Goal: Information Seeking & Learning: Check status

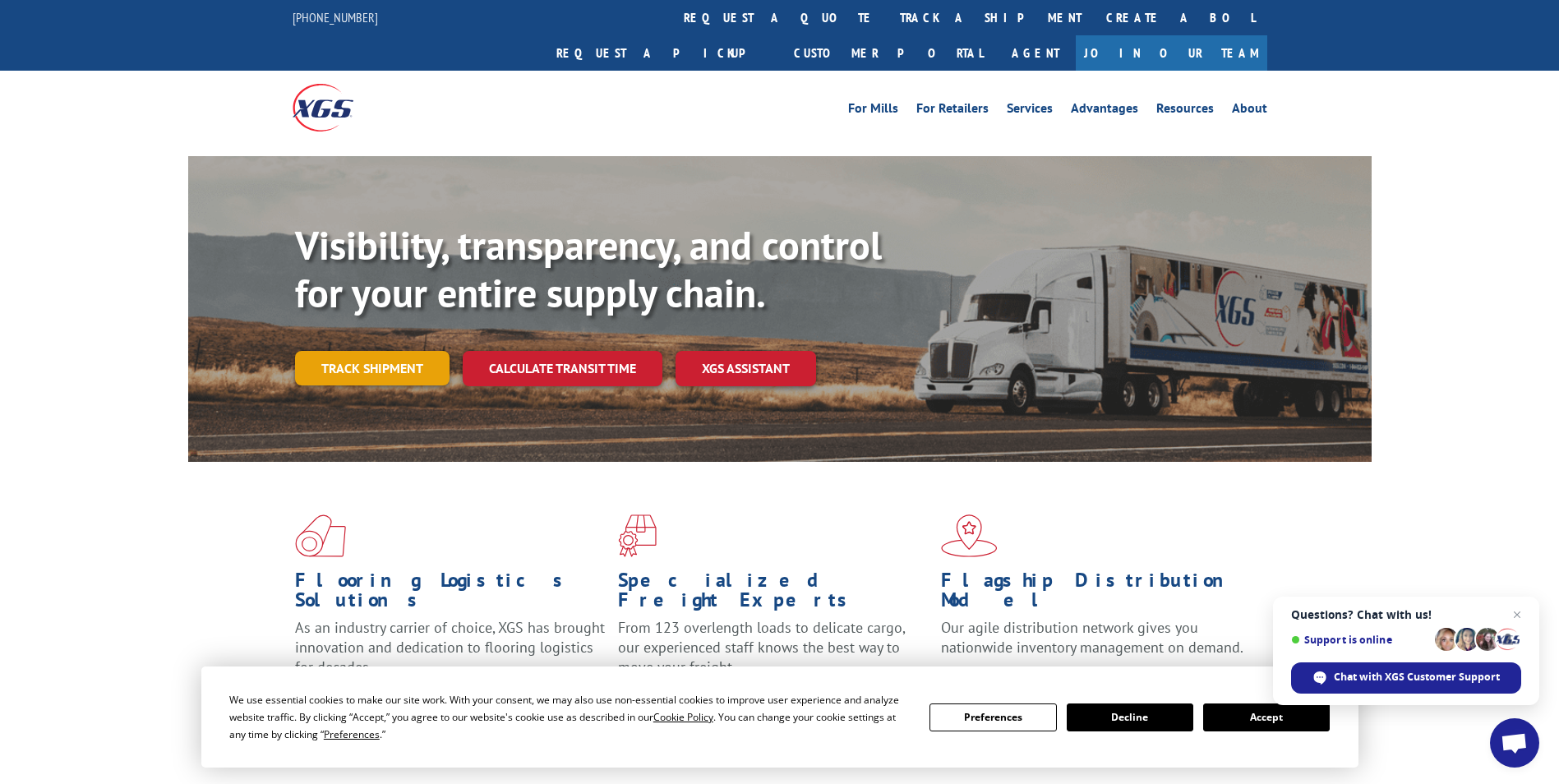
click at [354, 351] on link "Track shipment" at bounding box center [372, 368] width 154 height 35
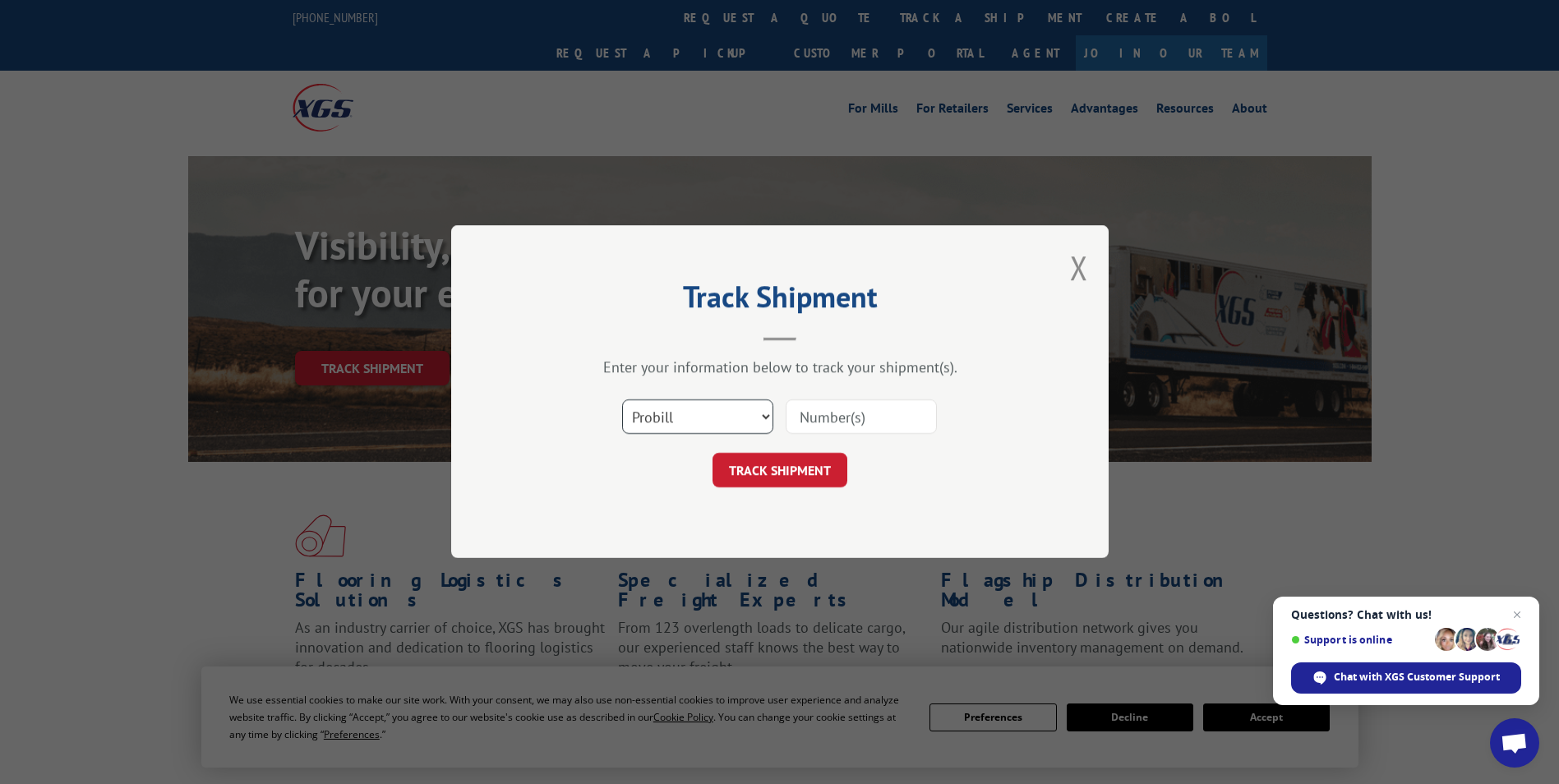
click at [769, 415] on select "Select category... Probill BOL PO" at bounding box center [698, 417] width 151 height 35
select select "bol"
click at [622, 400] on select "Select category... Probill BOL PO" at bounding box center [698, 417] width 151 height 35
click at [804, 414] on input at bounding box center [861, 417] width 151 height 35
paste input "6013171"
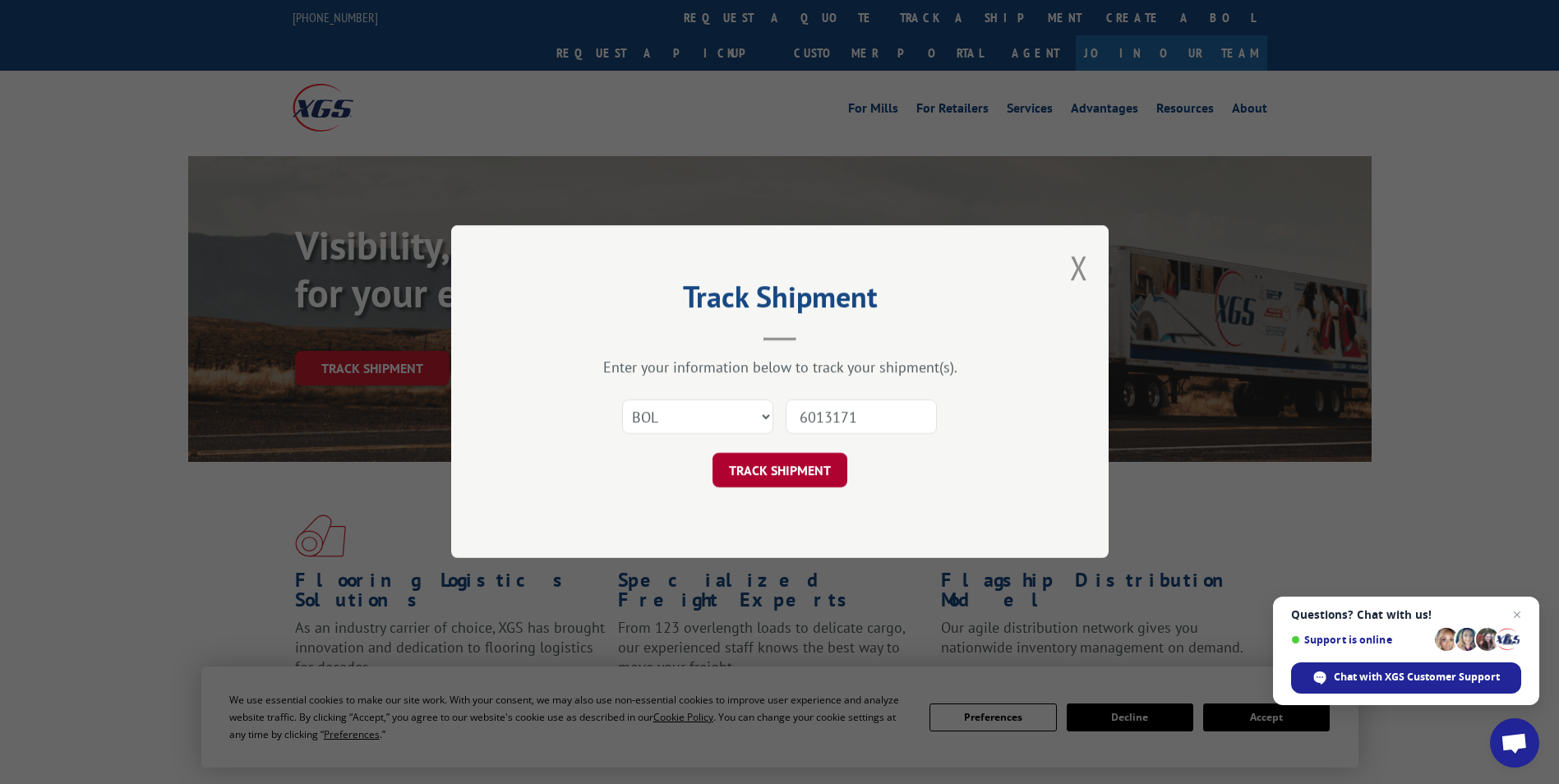
type input "6013171"
click at [802, 471] on button "TRACK SHIPMENT" at bounding box center [780, 470] width 135 height 35
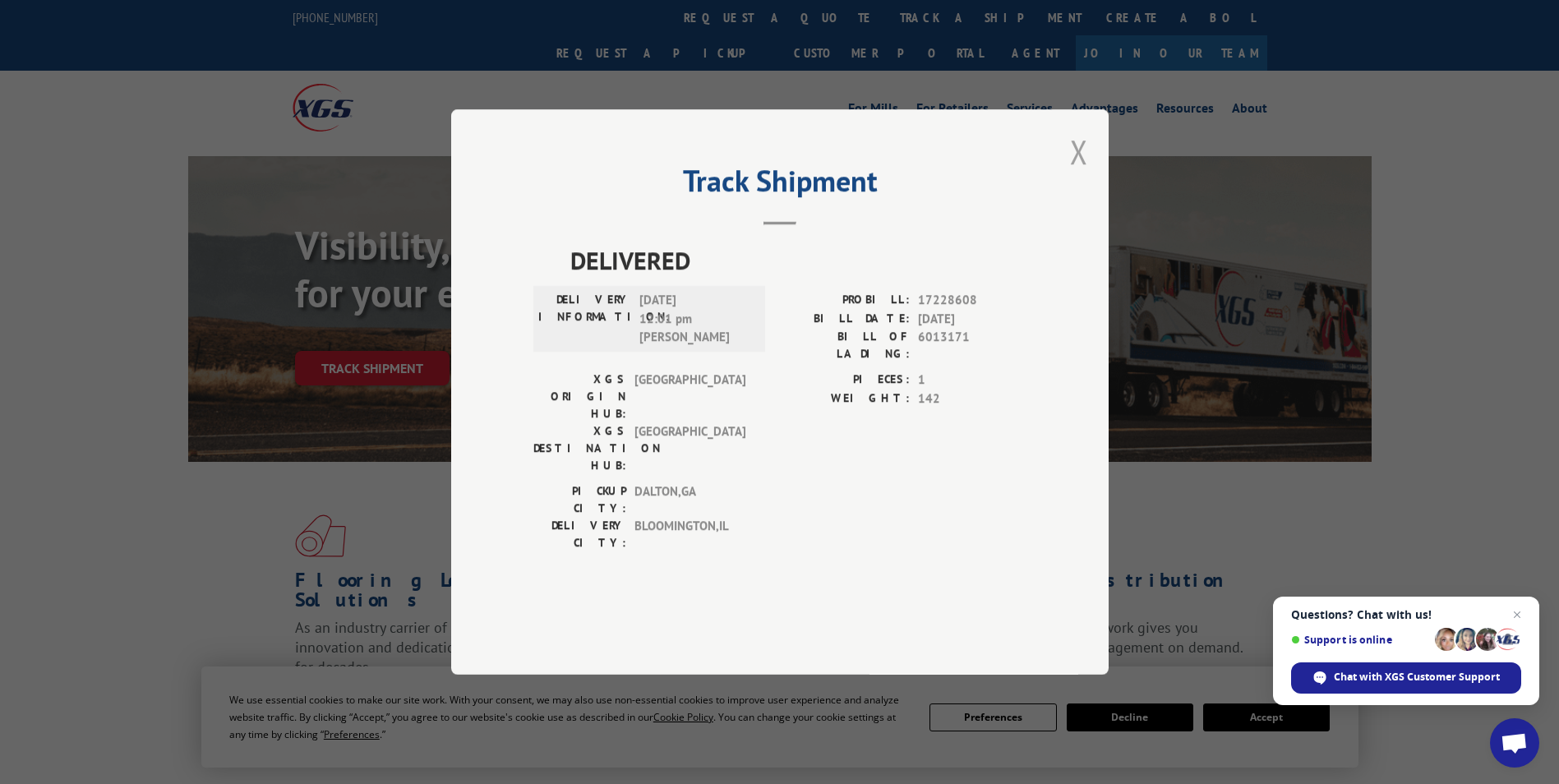
click at [1077, 174] on button "Close modal" at bounding box center [1078, 151] width 18 height 43
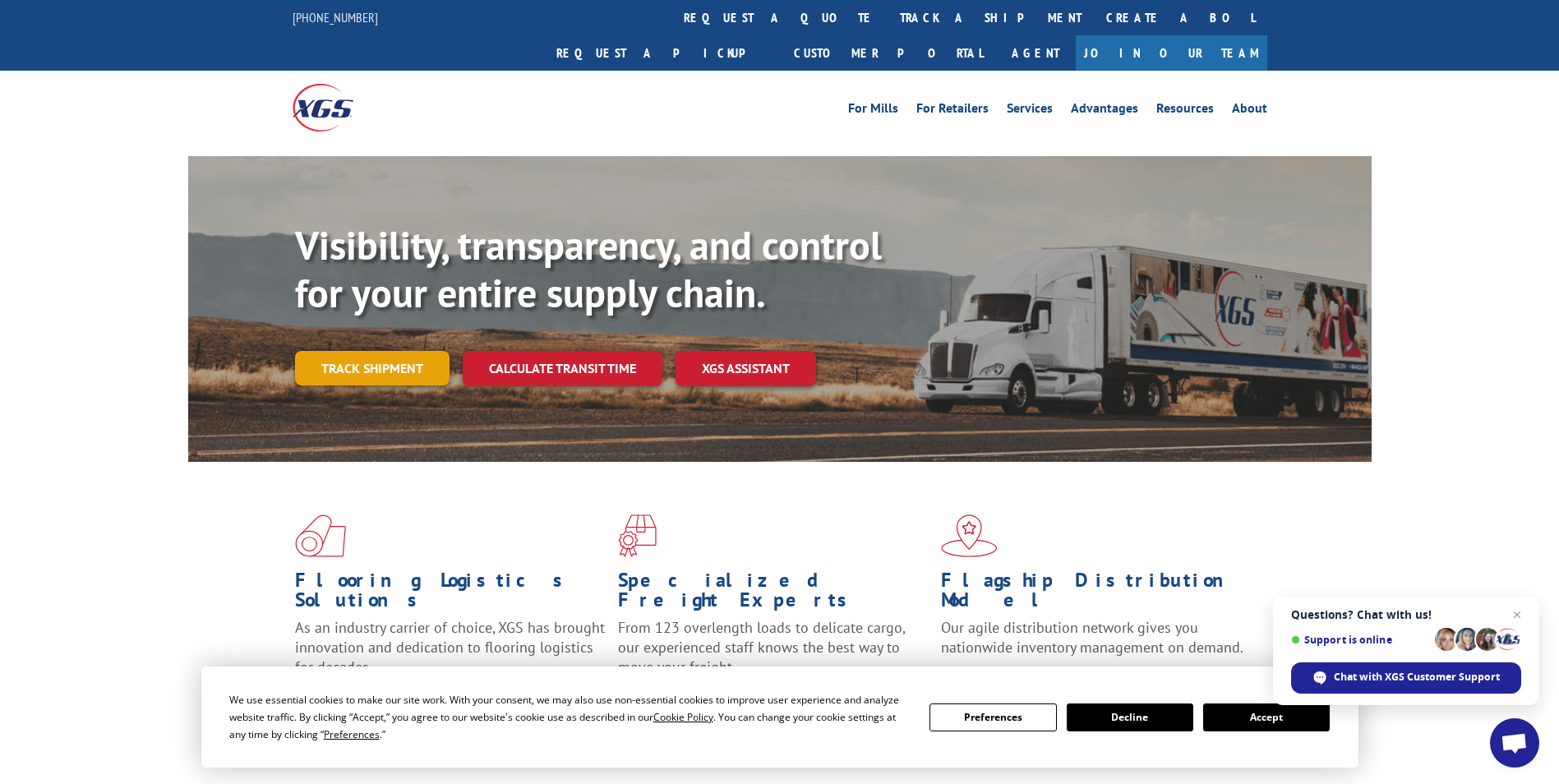
click at [375, 351] on link "Track shipment" at bounding box center [372, 368] width 154 height 35
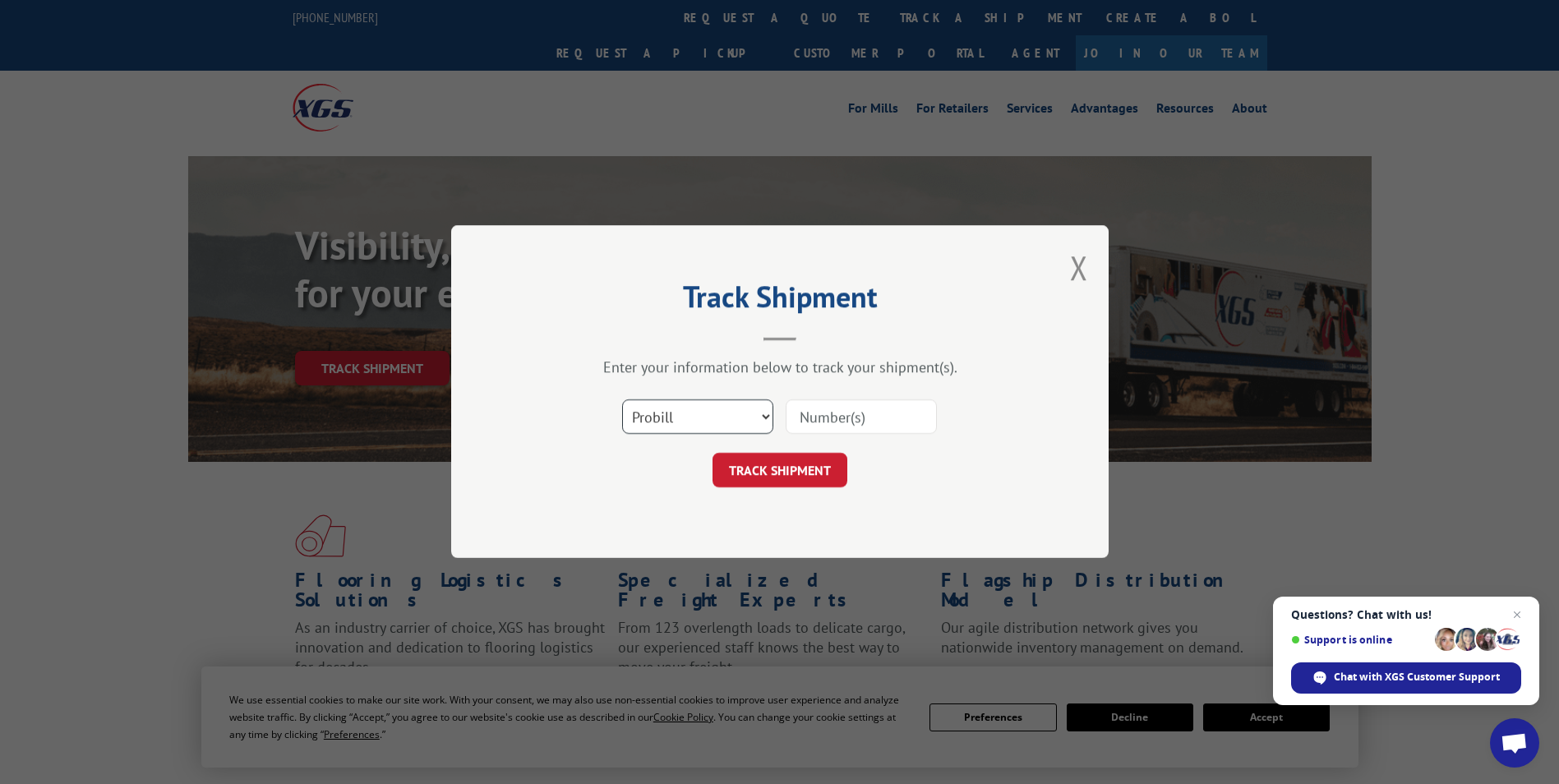
click at [766, 418] on select "Select category... Probill BOL PO" at bounding box center [698, 417] width 151 height 35
select select "bol"
click at [622, 400] on select "Select category... Probill BOL PO" at bounding box center [698, 417] width 151 height 35
click at [810, 414] on input at bounding box center [861, 417] width 151 height 35
paste input "6016592"
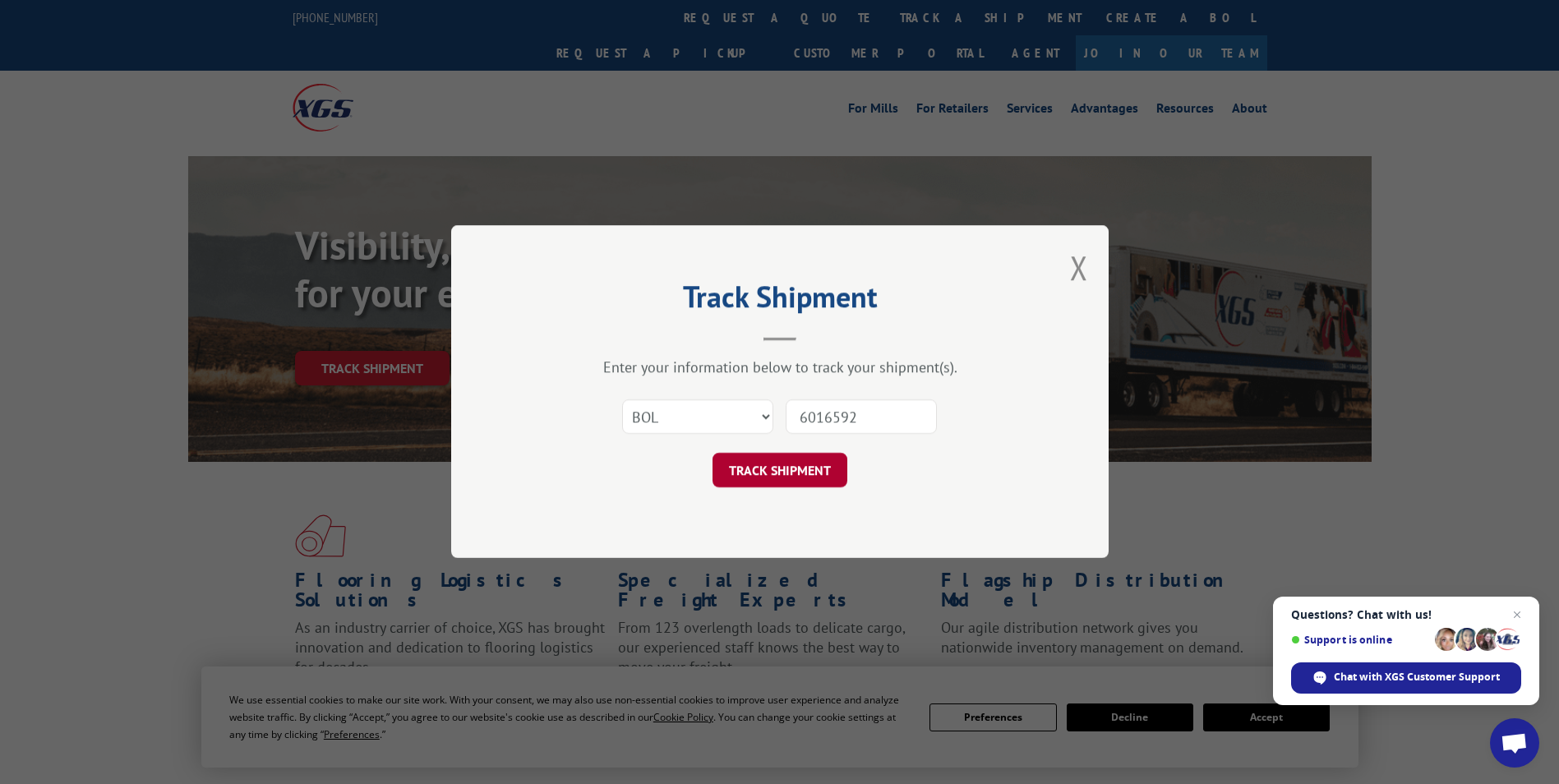
type input "6016592"
click at [776, 479] on button "TRACK SHIPMENT" at bounding box center [780, 470] width 135 height 35
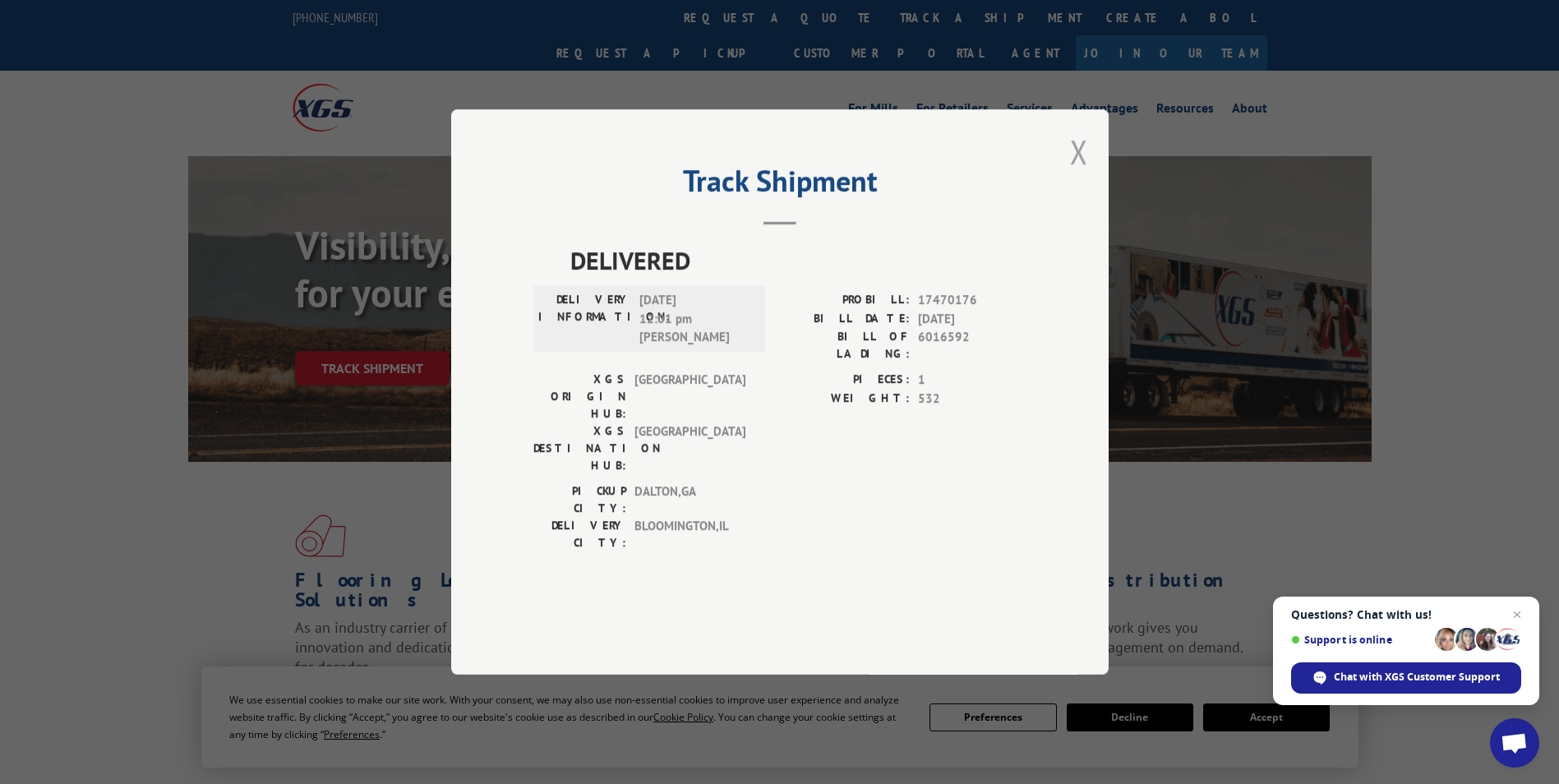
click at [1074, 174] on button "Close modal" at bounding box center [1078, 151] width 18 height 43
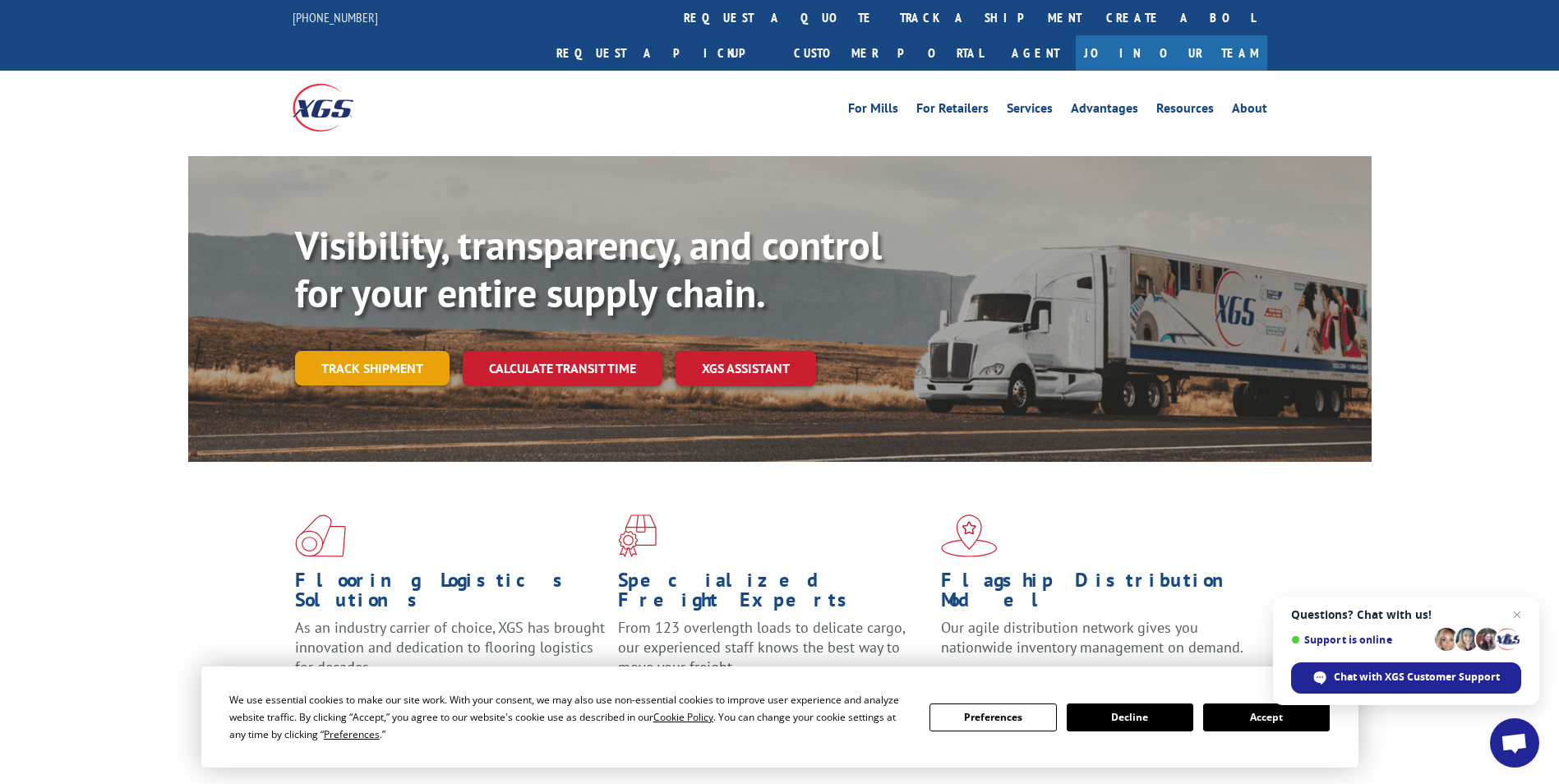
click at [366, 351] on link "Track shipment" at bounding box center [372, 368] width 154 height 35
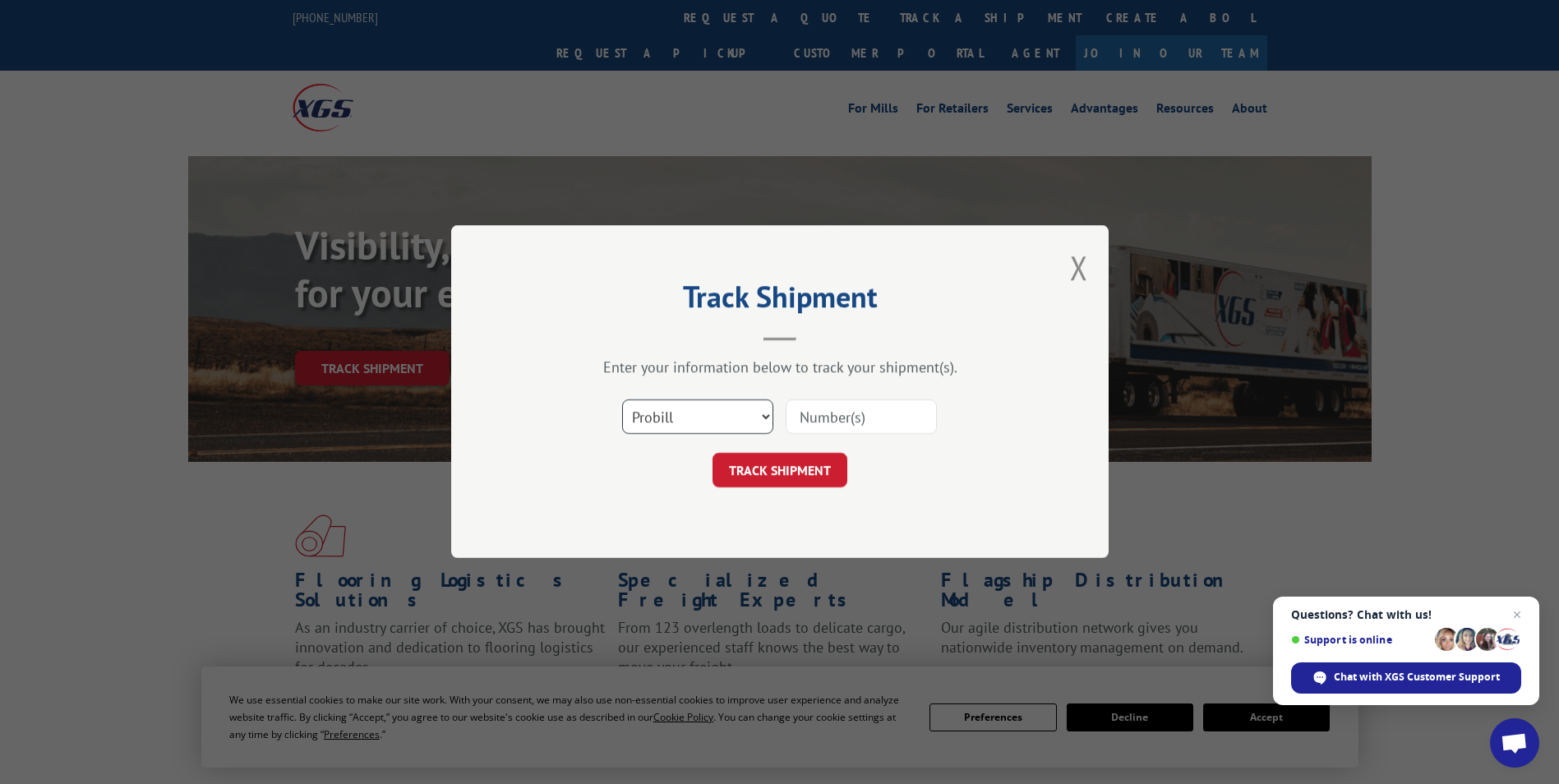
click at [767, 416] on select "Select category... Probill BOL PO" at bounding box center [698, 417] width 151 height 35
select select "bol"
click at [622, 400] on select "Select category... Probill BOL PO" at bounding box center [698, 417] width 151 height 35
click at [811, 412] on input at bounding box center [861, 417] width 151 height 35
paste input "5195228"
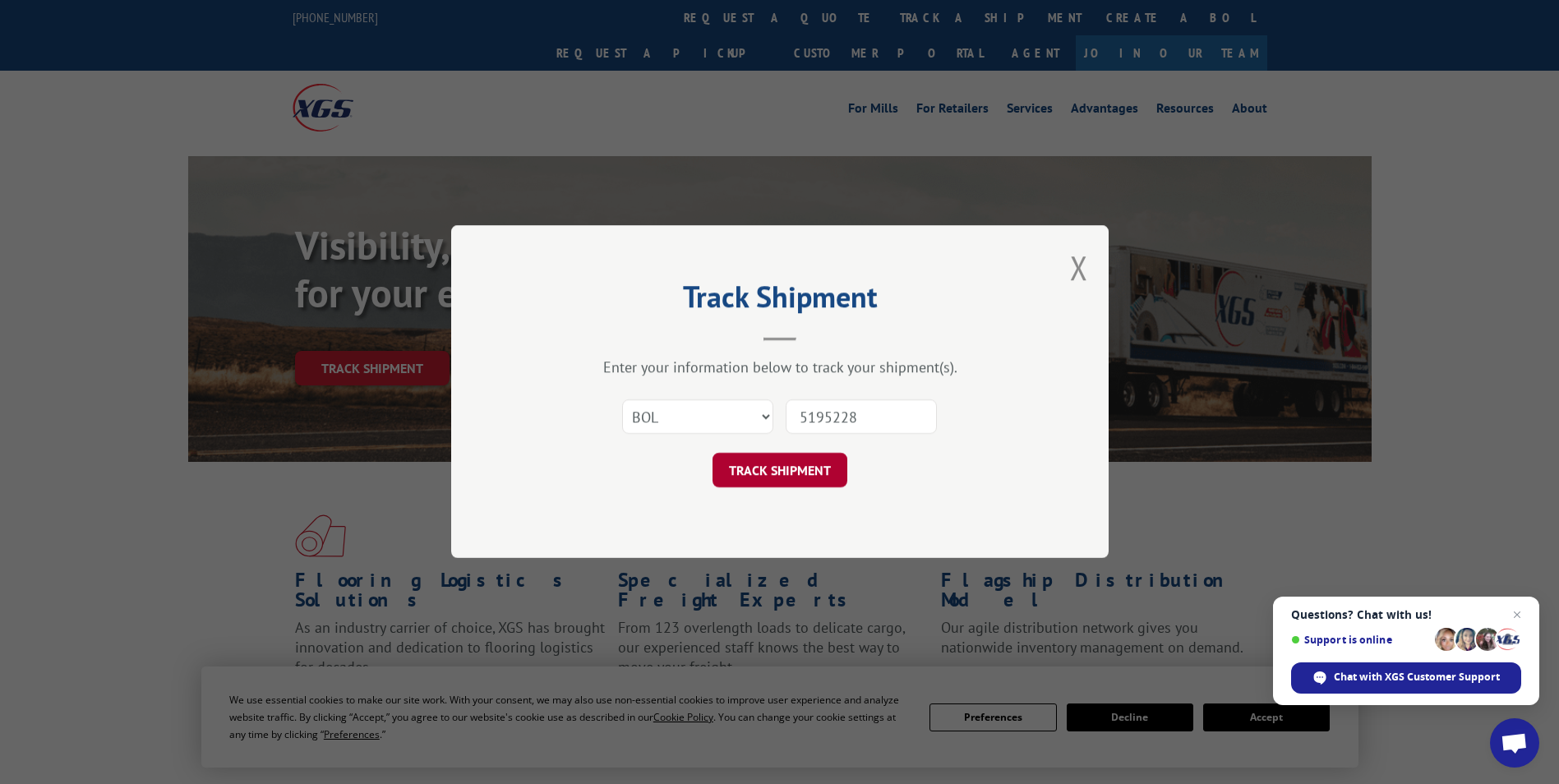
type input "5195228"
click at [778, 465] on button "TRACK SHIPMENT" at bounding box center [780, 470] width 135 height 35
